Goal: Task Accomplishment & Management: Use online tool/utility

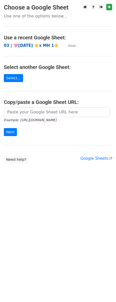
click at [37, 44] on strong "03 | 🩷[DATE] ☀️x MH 1☀️" at bounding box center [31, 45] width 55 height 5
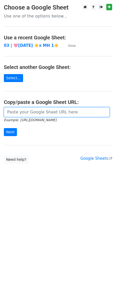
click at [59, 113] on input "url" at bounding box center [57, 112] width 106 height 10
paste input "https://docs.google.com/spreadsheets/d/1HiNwOlGD8KGgpbgoNKTeClNPDq8eYBz7ZAGoLYd…"
type input "https://docs.google.com/spreadsheets/d/1HiNwOlGD8KGgpbgoNKTeClNPDq8eYBz7ZAGoLYd…"
click at [4, 128] on input "Next" at bounding box center [10, 132] width 13 height 8
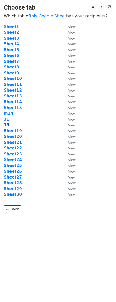
click at [6, 126] on strong "18" at bounding box center [6, 125] width 5 height 5
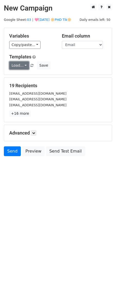
click at [20, 64] on link "Load..." at bounding box center [19, 66] width 20 height 8
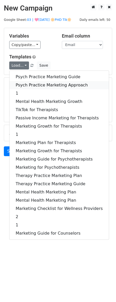
click at [23, 83] on link "Psych Practice Marketing Approach" at bounding box center [60, 85] width 100 height 8
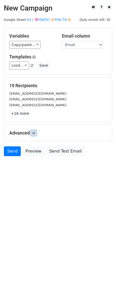
click at [35, 134] on icon at bounding box center [33, 133] width 3 height 3
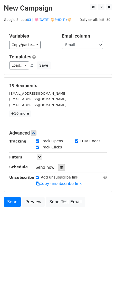
click at [60, 167] on icon at bounding box center [61, 168] width 3 height 4
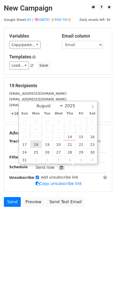
type input "2025-08-18 12:00"
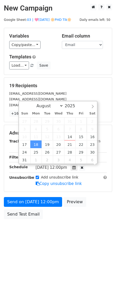
scroll to position [0, 0]
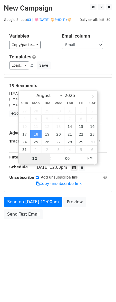
type input "9"
type input "2025-08-18 09:00"
type input "09"
click at [90, 158] on span "PM" at bounding box center [90, 158] width 14 height 10
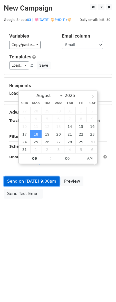
click at [42, 182] on link "Send on Aug 18 at 9:00am" at bounding box center [32, 182] width 56 height 10
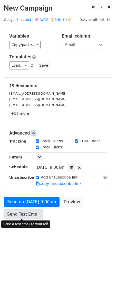
click at [27, 215] on link "Send Test Email" at bounding box center [23, 215] width 39 height 10
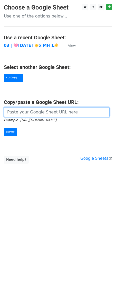
click at [34, 113] on input "url" at bounding box center [57, 112] width 106 height 10
paste input "https://docs.google.com/spreadsheets/d/1HiNwOlGD8KGgpbgoNKTeClNPDq8eYBz7ZAGoLYd…"
type input "https://docs.google.com/spreadsheets/d/1HiNwOlGD8KGgpbgoNKTeClNPDq8eYBz7ZAGoLYd…"
click at [4, 128] on input "Next" at bounding box center [10, 132] width 13 height 8
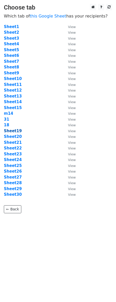
click at [13, 129] on strong "Sheet19" at bounding box center [13, 131] width 18 height 5
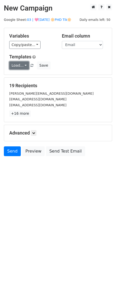
click at [17, 66] on link "Load..." at bounding box center [19, 66] width 20 height 8
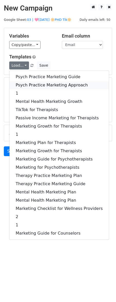
click at [22, 82] on link "Psych Practice Marketing Approach" at bounding box center [60, 85] width 100 height 8
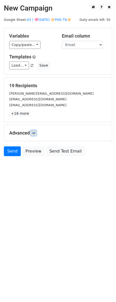
drag, startPoint x: 36, startPoint y: 134, endPoint x: 45, endPoint y: 155, distance: 23.3
click at [36, 134] on link at bounding box center [34, 133] width 6 height 6
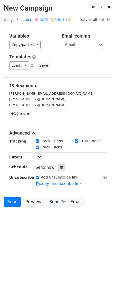
click at [60, 168] on icon at bounding box center [61, 168] width 3 height 4
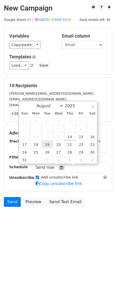
type input "[DATE] 12:00"
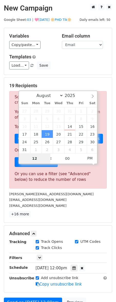
type input "8"
type input "[DATE] 08:00"
type input "08"
click at [87, 157] on span "PM" at bounding box center [90, 158] width 14 height 10
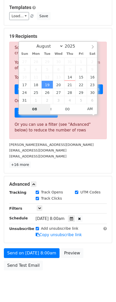
scroll to position [61, 0]
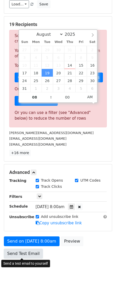
click at [19, 252] on link "Send Test Email" at bounding box center [23, 254] width 39 height 10
